Goal: Task Accomplishment & Management: Use online tool/utility

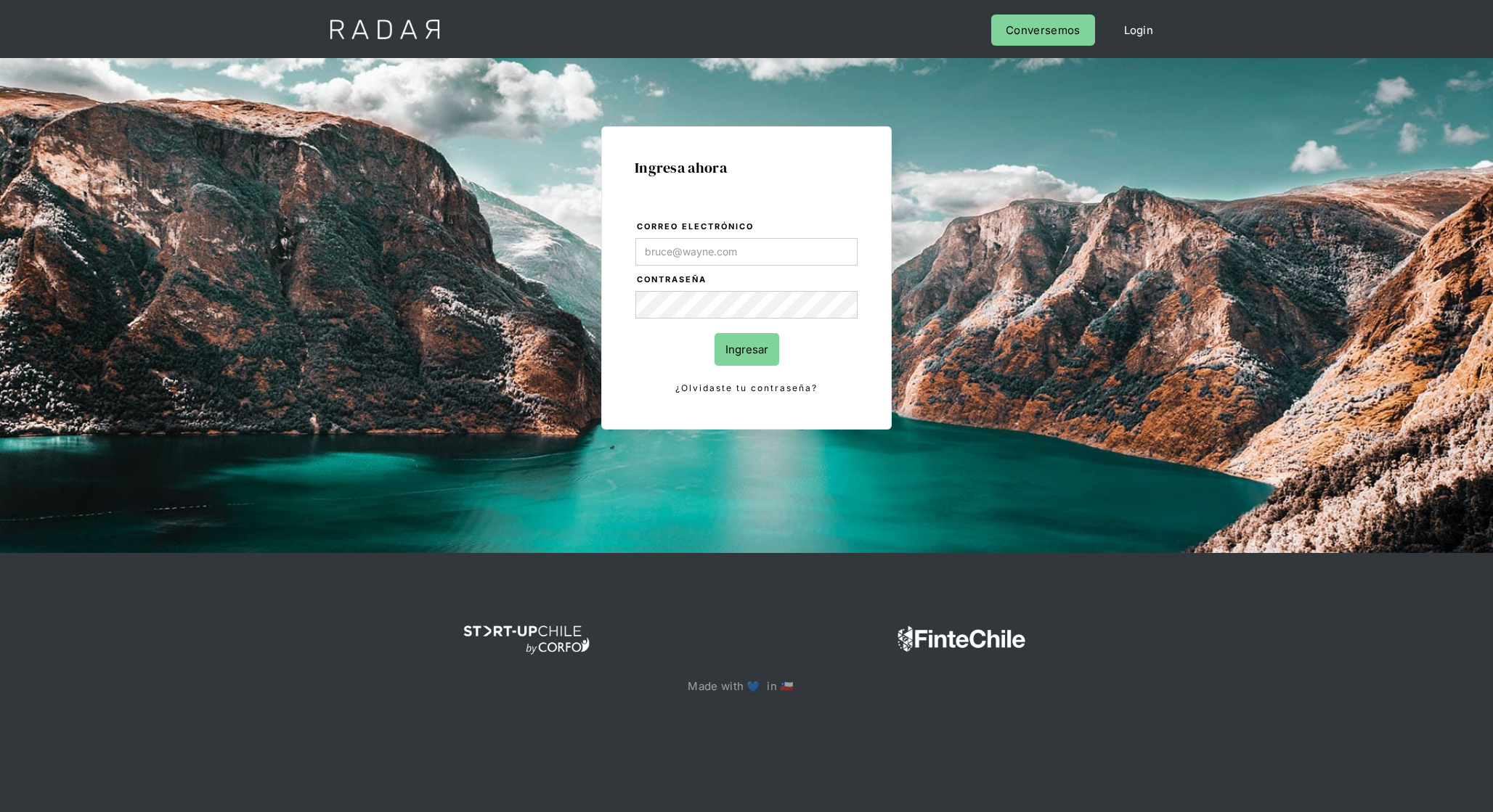
click at [821, 253] on input "Correo electrónico" at bounding box center [747, 251] width 222 height 27
click at [869, 217] on div "Ingresa ahora Correo electrónico Contraseña Ingresar ¿Olvidaste tu contraseña? …" at bounding box center [747, 278] width 291 height 303
click at [692, 248] on input "Correo electrónico" at bounding box center [747, 251] width 222 height 27
type input "[EMAIL_ADDRESS][DOMAIN_NAME]"
click at [748, 339] on input "Ingresar" at bounding box center [747, 350] width 64 height 33
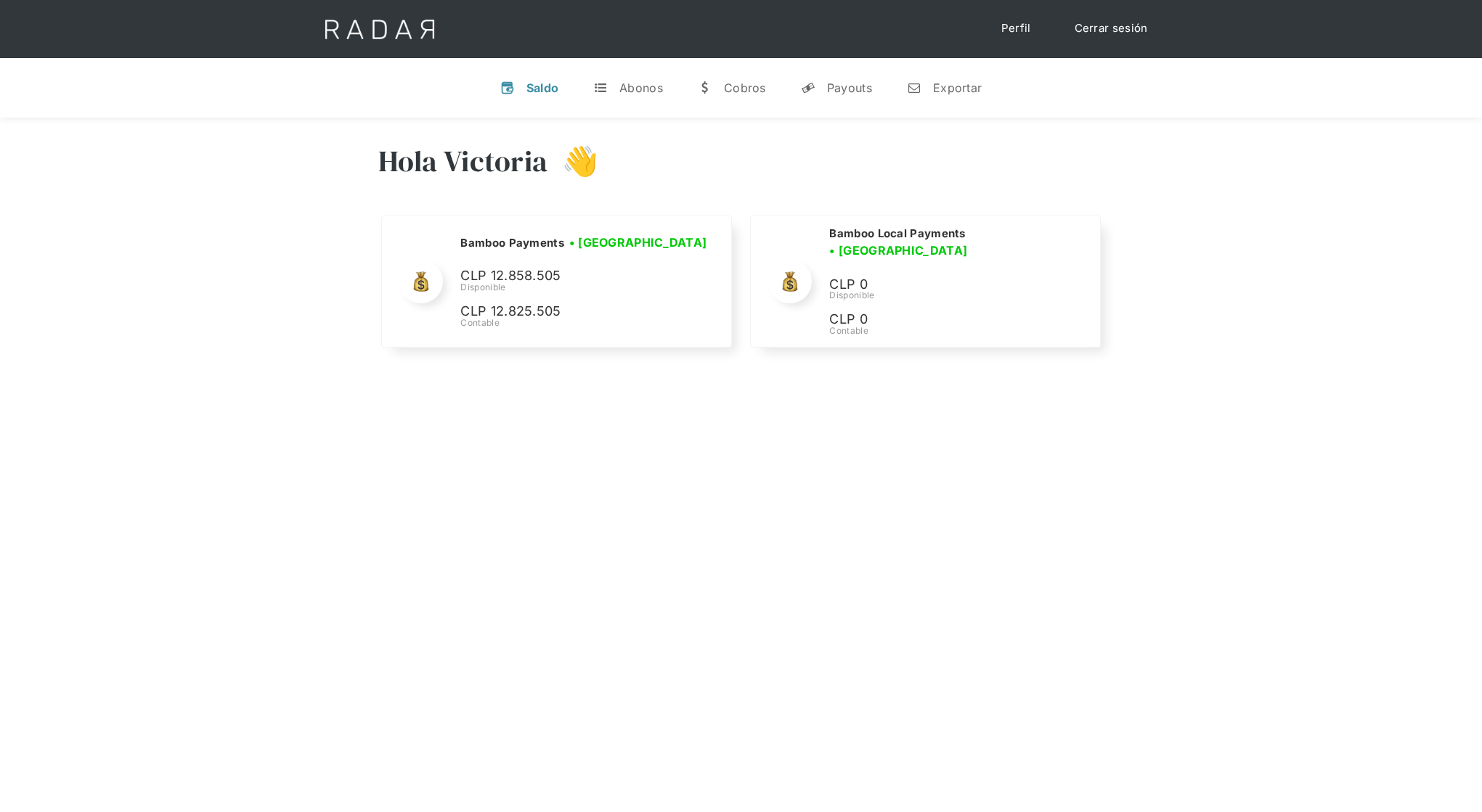
click at [682, 194] on div "Hola Victoria 👋" at bounding box center [741, 172] width 726 height 87
click at [975, 84] on div "Exportar" at bounding box center [957, 88] width 49 height 15
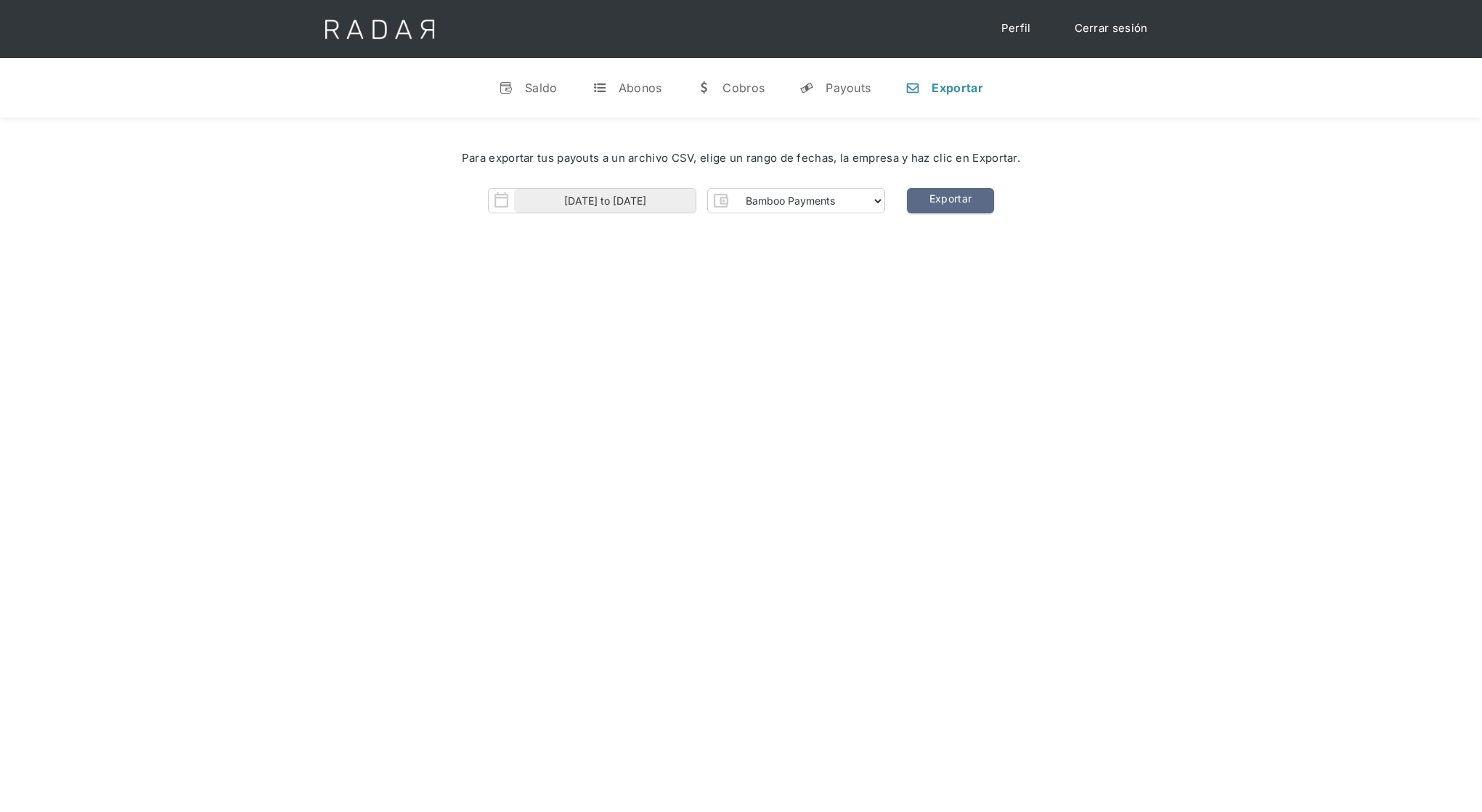
click at [696, 201] on form "01-10-2025 to 15-10-2025 Bamboo Payments Bamboo Local Payments" at bounding box center [686, 201] width 397 height 25
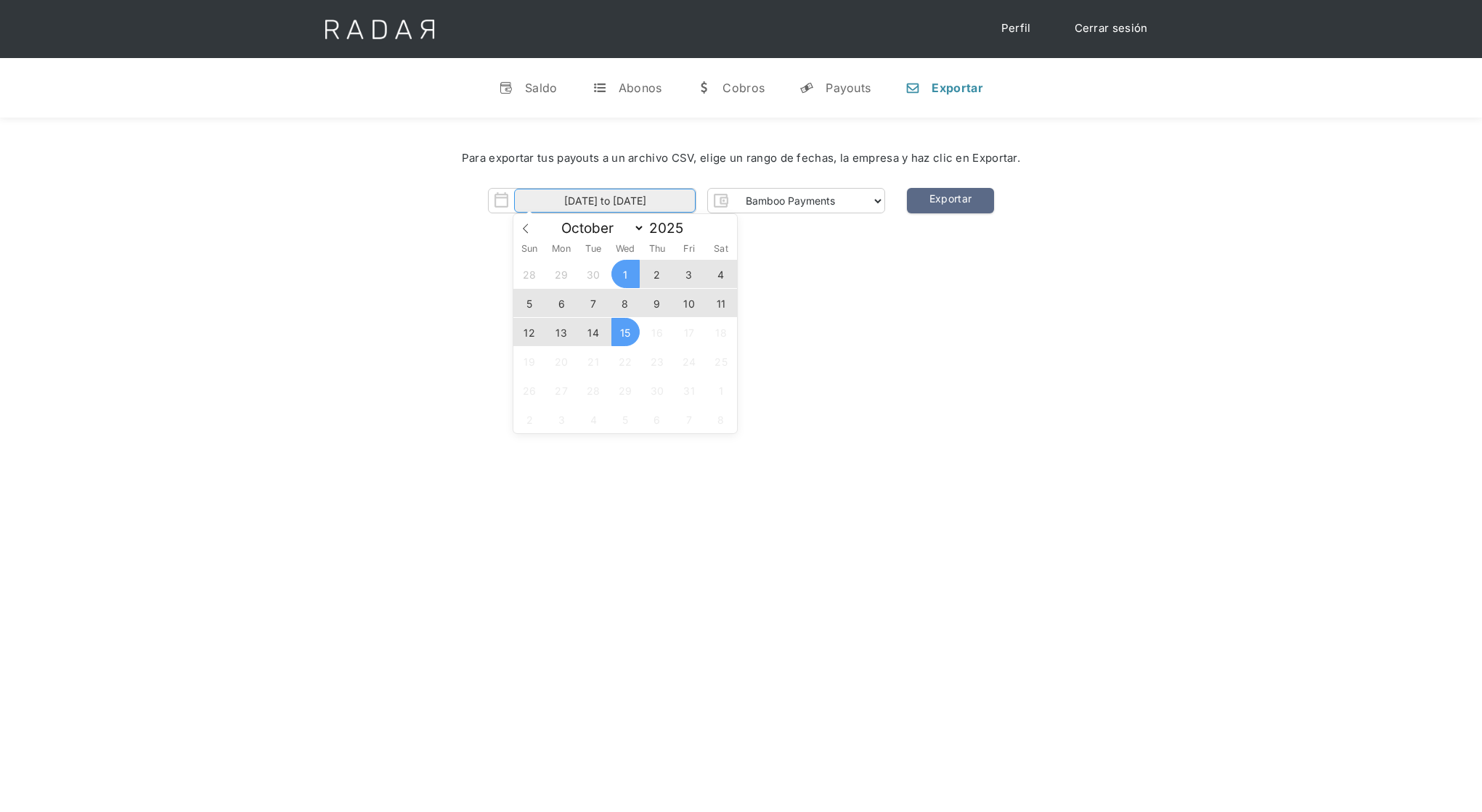
click at [671, 201] on input "01-10-2025 to 15-10-2025" at bounding box center [604, 201] width 181 height 24
click at [565, 332] on span "13" at bounding box center [562, 331] width 28 height 28
click at [619, 334] on span "15" at bounding box center [625, 331] width 28 height 28
type input "13-10-2025 to 15-10-2025"
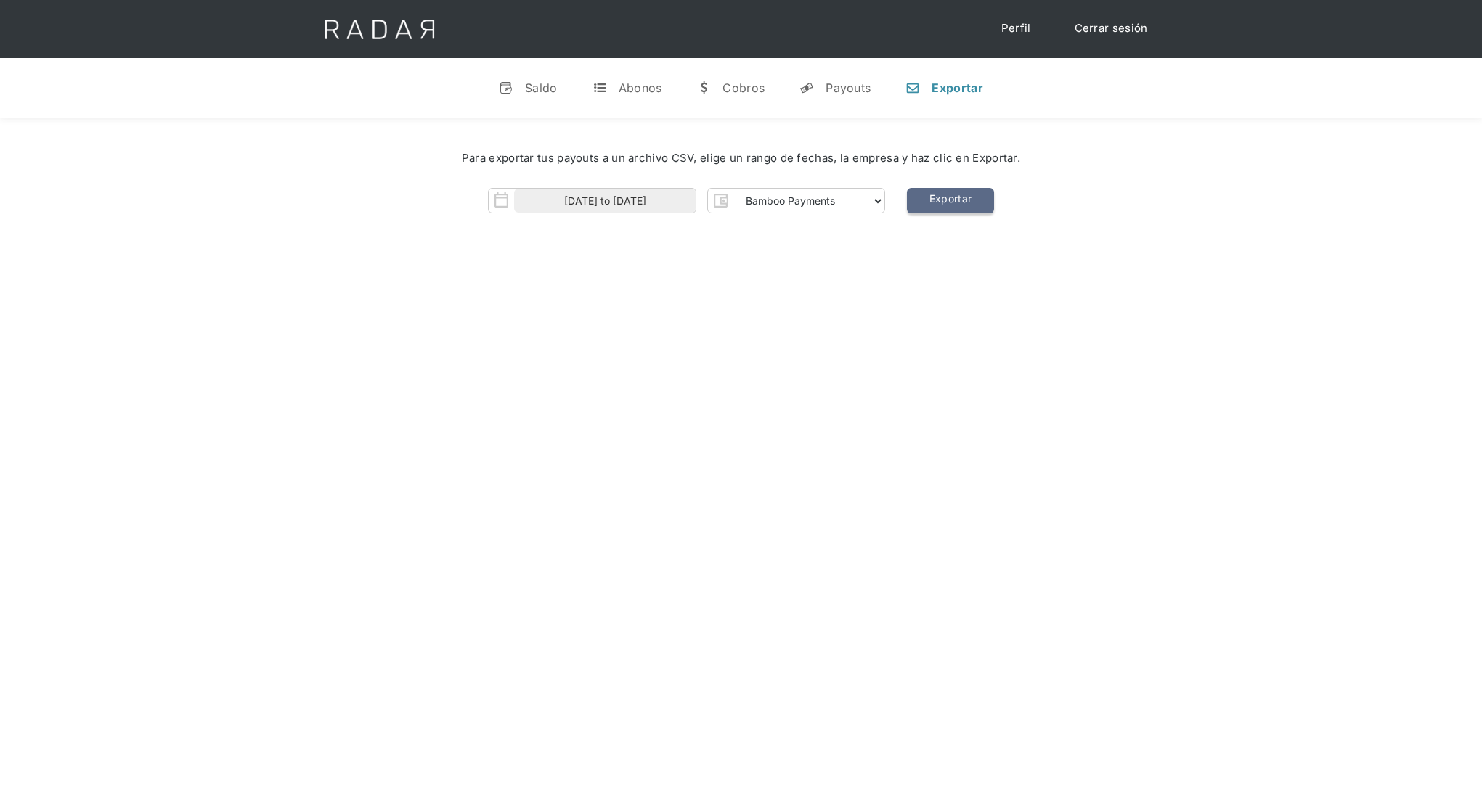
click at [937, 197] on link "Exportar" at bounding box center [950, 201] width 87 height 25
